Goal: Task Accomplishment & Management: Manage account settings

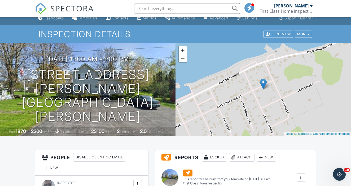
click at [61, 21] on link "Dashboard" at bounding box center [51, 18] width 30 height 10
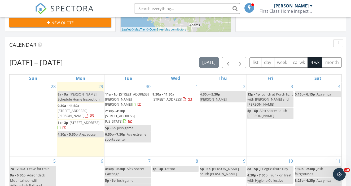
scroll to position [169, 0]
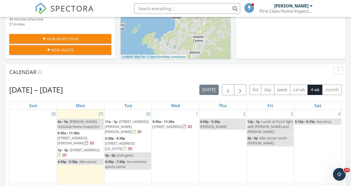
click at [230, 89] on span "button" at bounding box center [228, 90] width 6 height 6
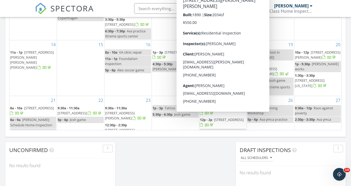
scroll to position [356, 0]
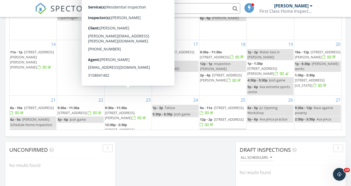
click at [132, 110] on span "32 Prospect St, Adams 13605" at bounding box center [120, 115] width 30 height 10
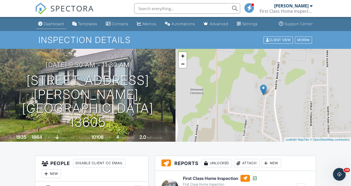
click at [59, 26] on link "Dashboard" at bounding box center [51, 24] width 30 height 10
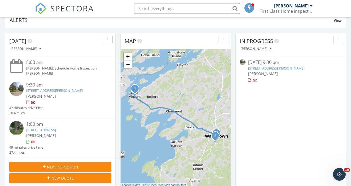
click at [59, 92] on link "[STREET_ADDRESS][PERSON_NAME]" at bounding box center [54, 90] width 56 height 5
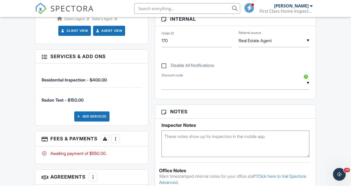
scroll to position [270, 0]
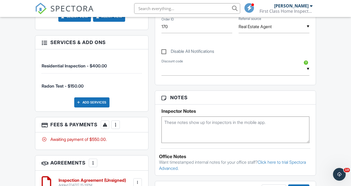
click at [116, 122] on div at bounding box center [115, 124] width 5 height 5
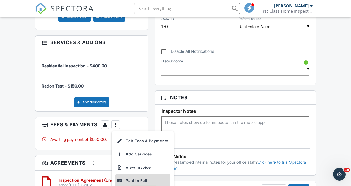
click at [124, 177] on div "Paid In Full" at bounding box center [142, 180] width 51 height 6
